Goal: Book appointment/travel/reservation

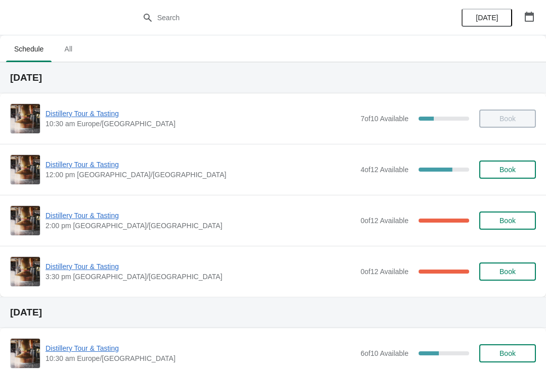
click at [531, 11] on button "button" at bounding box center [529, 17] width 18 height 18
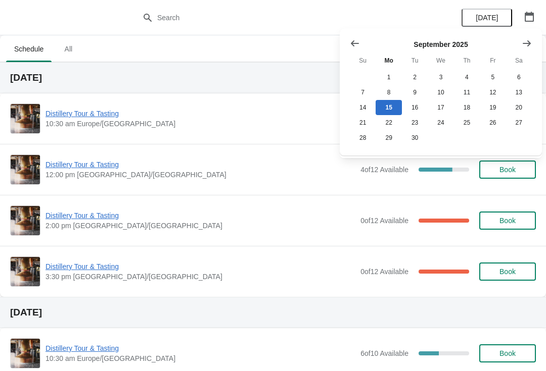
click at [524, 41] on icon "Show next month, October 2025" at bounding box center [527, 43] width 10 height 10
click at [361, 136] on button "26" at bounding box center [363, 137] width 26 height 15
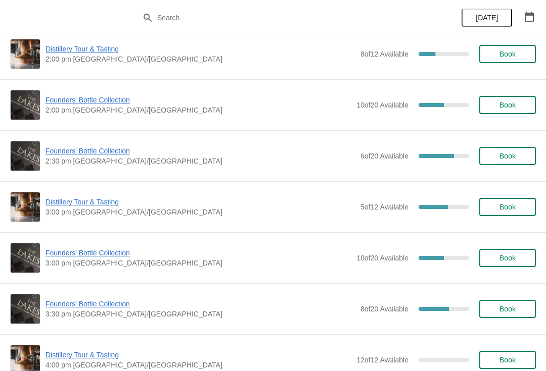
scroll to position [676, 0]
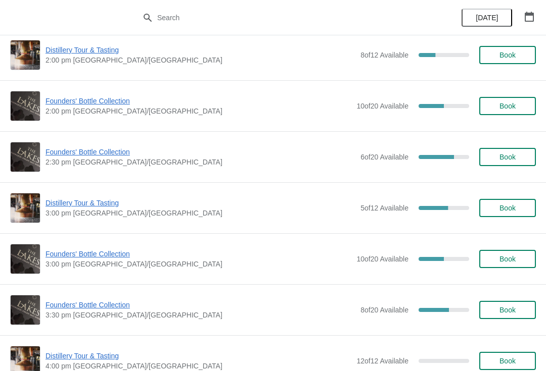
click at [511, 305] on button "Book" at bounding box center [507, 310] width 57 height 18
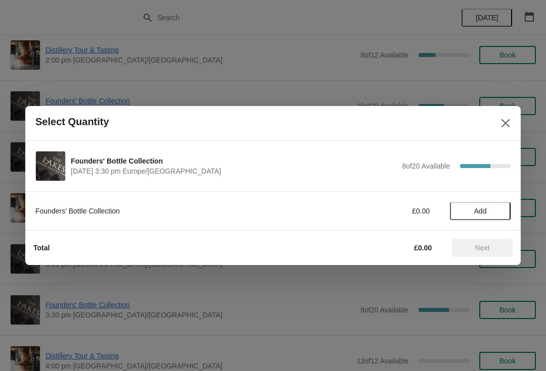
click at [481, 207] on span "Add" at bounding box center [480, 211] width 13 height 8
click at [485, 254] on button "Next" at bounding box center [482, 248] width 61 height 18
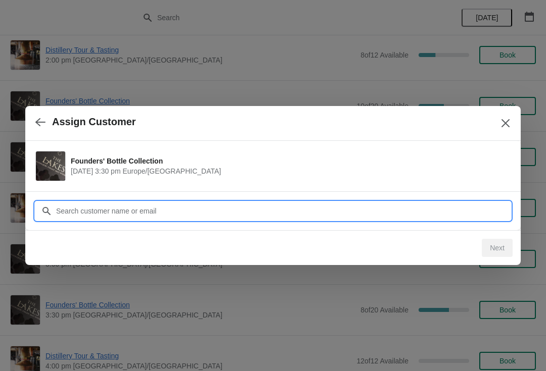
click at [105, 207] on input "Customer" at bounding box center [283, 211] width 455 height 18
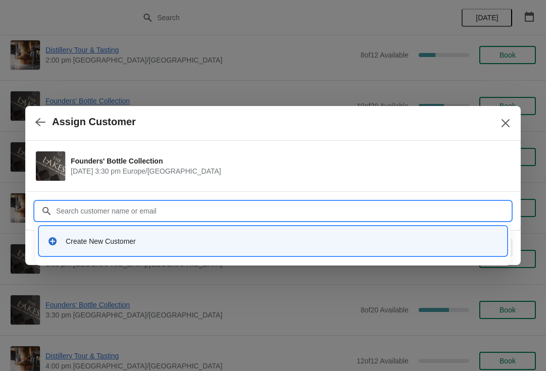
click at [125, 251] on div "Create New Customer" at bounding box center [272, 241] width 459 height 21
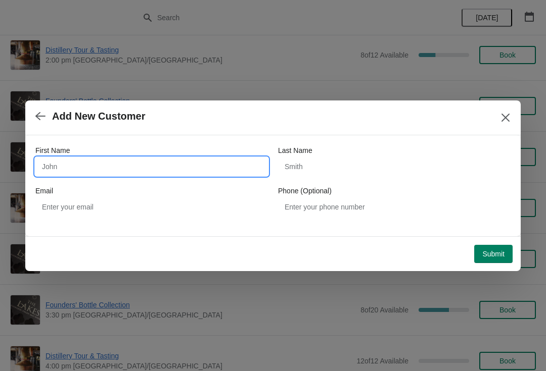
click at [112, 167] on input "First Name" at bounding box center [151, 167] width 232 height 18
type input "a"
type input "David"
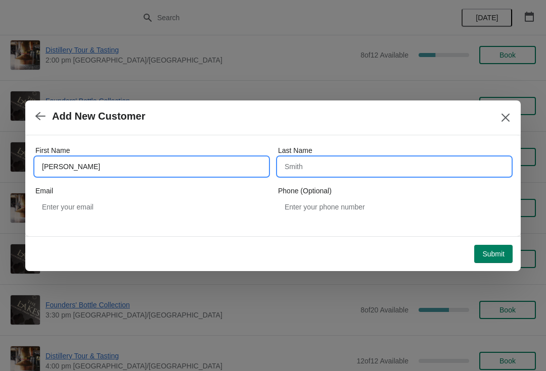
click at [338, 174] on input "Last Name" at bounding box center [394, 167] width 232 height 18
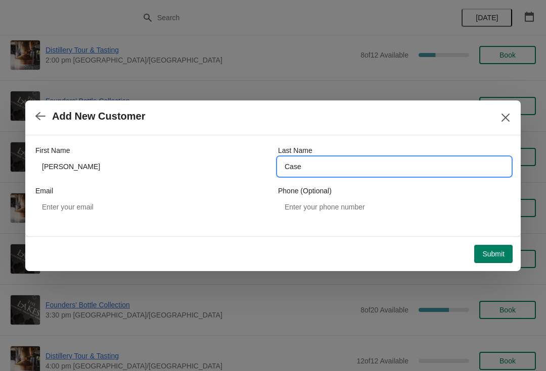
type input "Case"
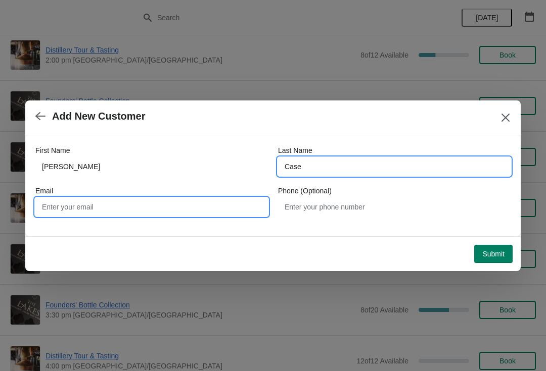
click at [131, 208] on input "Email" at bounding box center [151, 207] width 232 height 18
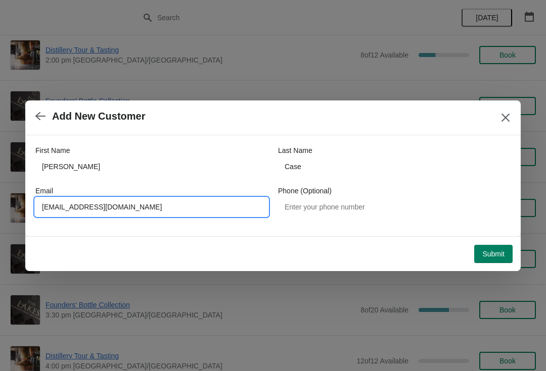
type input "Davidcaseuk@icloud.com"
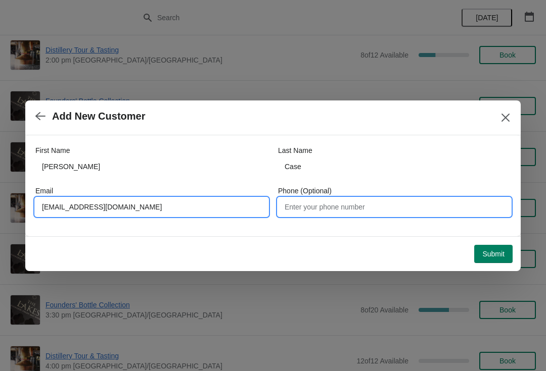
click at [344, 207] on input "Phone (Optional)" at bounding box center [394, 207] width 232 height 18
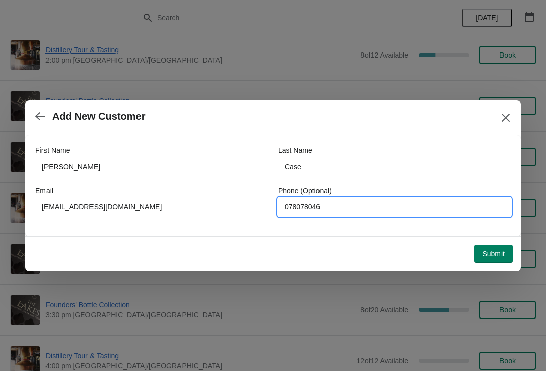
click at [491, 251] on span "Submit" at bounding box center [493, 254] width 22 height 8
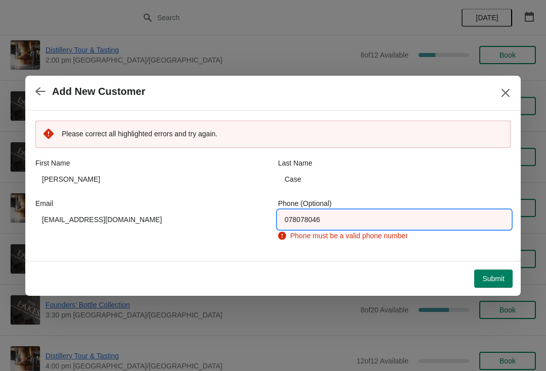
click at [342, 221] on input "078078046" at bounding box center [394, 220] width 232 height 18
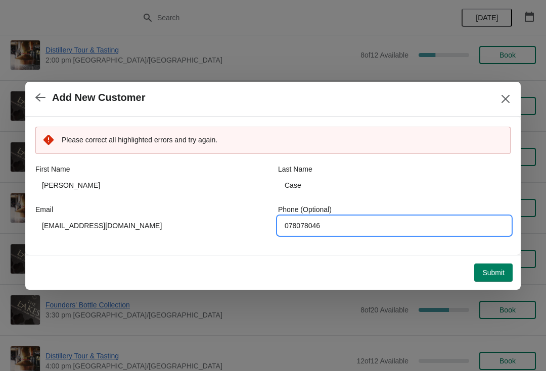
click at [493, 275] on span "Submit" at bounding box center [493, 273] width 22 height 8
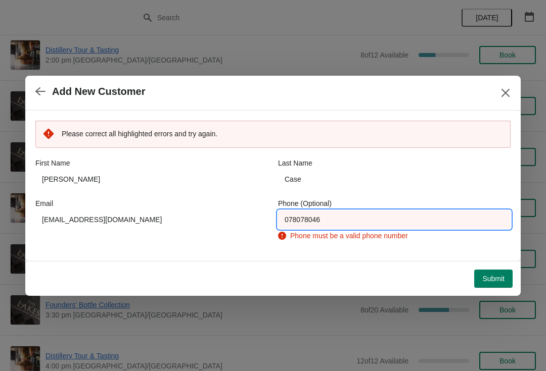
click at [338, 221] on input "078078046" at bounding box center [394, 220] width 232 height 18
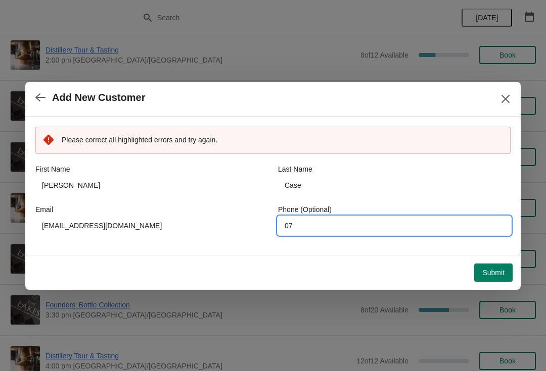
type input "0"
click at [494, 273] on button "Submit" at bounding box center [493, 273] width 38 height 18
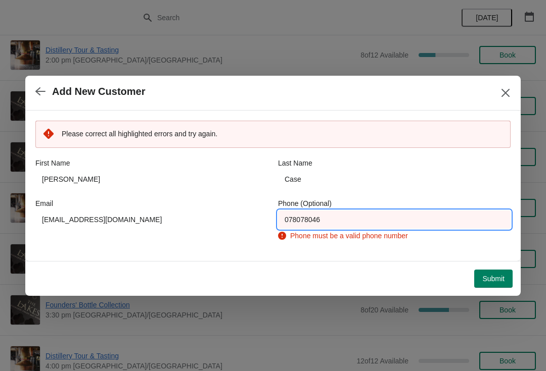
click at [343, 216] on input "078078046" at bounding box center [394, 220] width 232 height 18
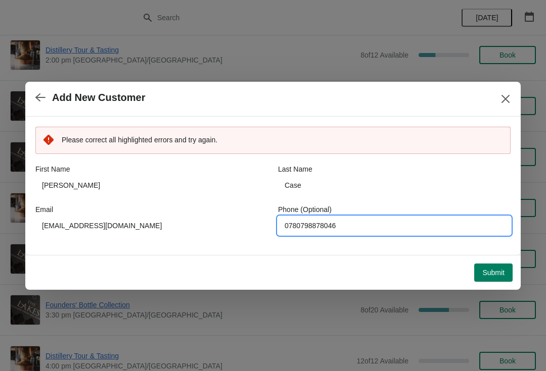
click at [482, 277] on span "Submit" at bounding box center [493, 273] width 22 height 8
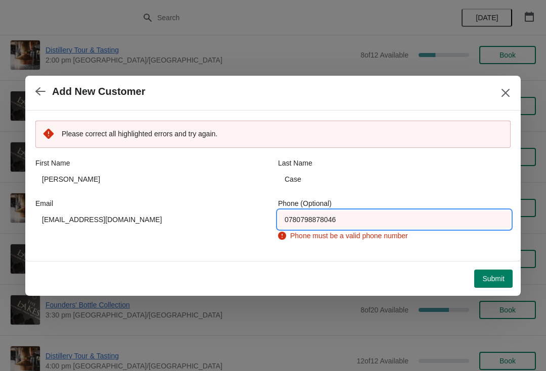
click at [356, 217] on input "0780798878046" at bounding box center [394, 220] width 232 height 18
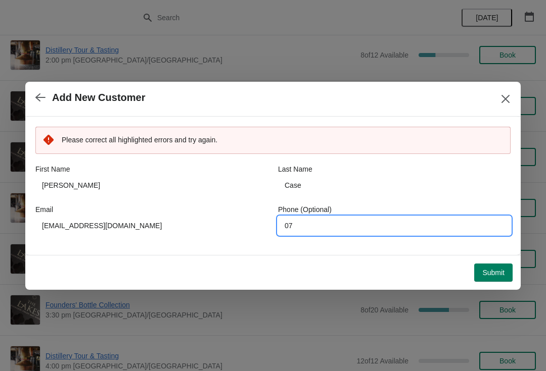
type input "0"
type input "07807878046"
click at [489, 275] on span "Submit" at bounding box center [493, 273] width 22 height 8
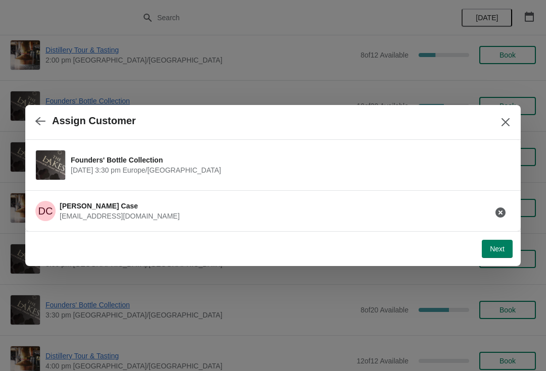
click at [494, 257] on button "Next" at bounding box center [497, 249] width 31 height 18
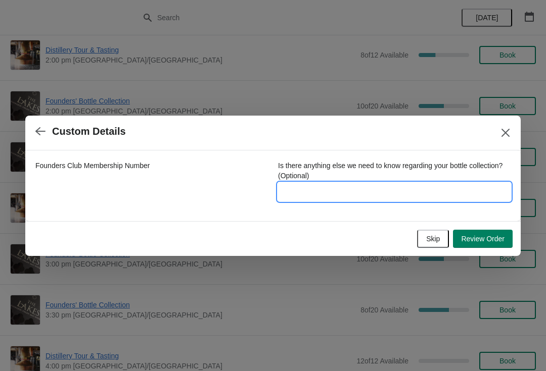
click at [329, 197] on input "Is there anything else we need to know regarding your bottle collection? (Optio…" at bounding box center [394, 192] width 232 height 18
type input "Andrew case - son will collect year 10 bottle"
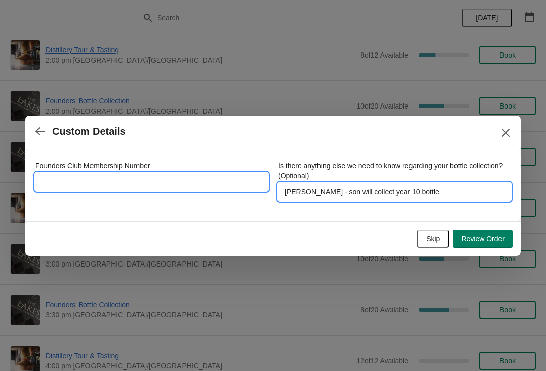
click at [87, 181] on input "Founders Club Membership Number" at bounding box center [151, 182] width 232 height 18
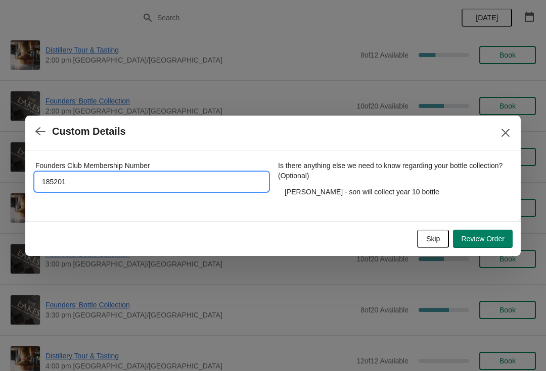
type input "1852016"
click at [496, 240] on span "Review Order" at bounding box center [482, 239] width 43 height 8
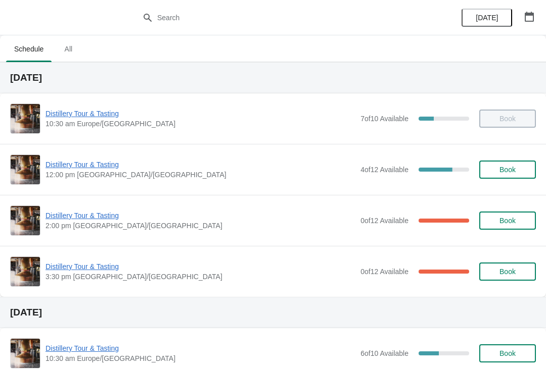
click at [526, 22] on button "button" at bounding box center [529, 17] width 18 height 18
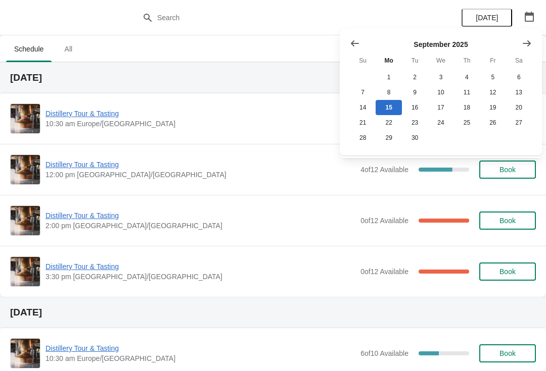
click at [534, 45] on button "Show next month, October 2025" at bounding box center [526, 43] width 18 height 18
click at [528, 127] on button "25" at bounding box center [519, 122] width 26 height 15
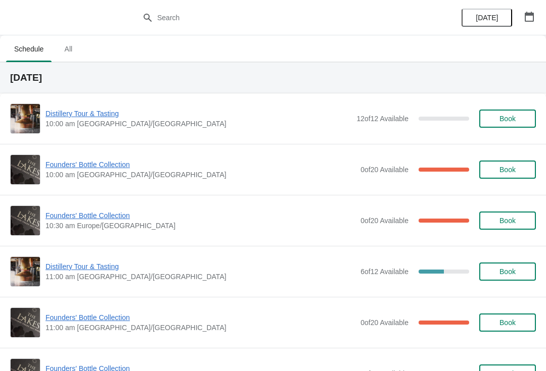
click at [526, 23] on button "button" at bounding box center [529, 17] width 18 height 18
